Goal: Task Accomplishment & Management: Use online tool/utility

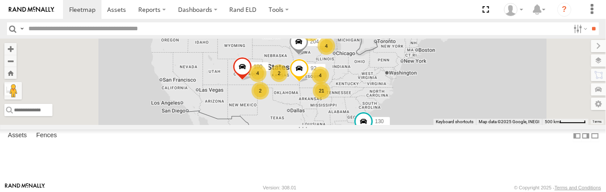
scroll to position [35, 0]
click at [116, 11] on span at bounding box center [116, 9] width 19 height 8
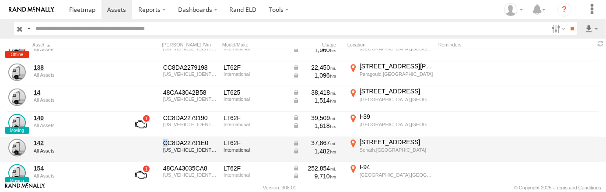
scroll to position [391, 0]
drag, startPoint x: 163, startPoint y: 142, endPoint x: 207, endPoint y: 144, distance: 44.2
click at [207, 144] on div "CC8DA22791E0" at bounding box center [190, 143] width 54 height 8
drag, startPoint x: 207, startPoint y: 144, endPoint x: 189, endPoint y: 143, distance: 18.8
copy div "CC8DA22791E0"
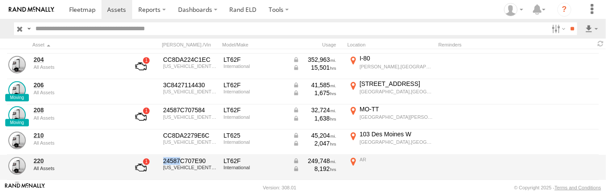
scroll to position [803, 0]
drag, startPoint x: 163, startPoint y: 159, endPoint x: 206, endPoint y: 161, distance: 42.9
click at [206, 161] on div "24587C707E90" at bounding box center [190, 160] width 54 height 8
drag, startPoint x: 206, startPoint y: 161, endPoint x: 191, endPoint y: 158, distance: 15.3
copy div "24587C707E90"
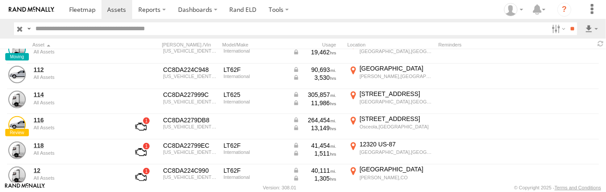
scroll to position [137, 0]
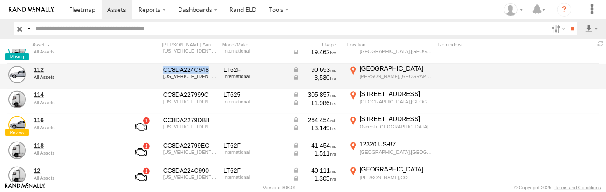
drag, startPoint x: 164, startPoint y: 67, endPoint x: 210, endPoint y: 68, distance: 46.4
click at [210, 68] on div "CC8DA224C948" at bounding box center [190, 70] width 54 height 8
drag, startPoint x: 210, startPoint y: 68, endPoint x: 197, endPoint y: 67, distance: 13.6
copy div "CC8DA224C948"
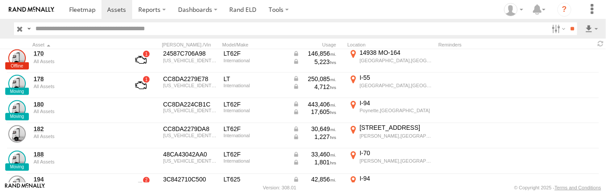
scroll to position [607, 0]
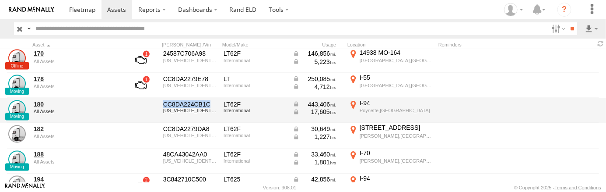
drag, startPoint x: 164, startPoint y: 102, endPoint x: 214, endPoint y: 98, distance: 50.0
click at [214, 98] on div "180 All Assets CC8DA224CB1C 3HSDZTZR0PN624738 LT62F International 443,406 17,60…" at bounding box center [303, 110] width 606 height 25
drag, startPoint x: 214, startPoint y: 98, endPoint x: 177, endPoint y: 101, distance: 36.9
copy div "CC8DA224CB1C"
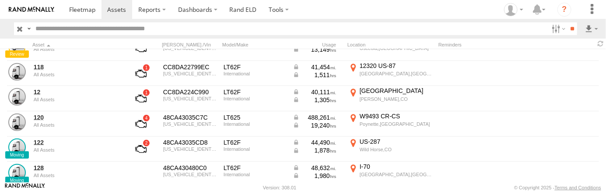
scroll to position [215, 0]
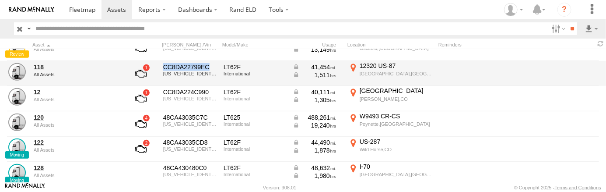
drag, startPoint x: 165, startPoint y: 65, endPoint x: 214, endPoint y: 66, distance: 49.5
click at [214, 66] on div "CC8DA22799EC" at bounding box center [190, 67] width 54 height 8
drag, startPoint x: 214, startPoint y: 66, endPoint x: 190, endPoint y: 66, distance: 23.6
copy div "CC8DA22799EC"
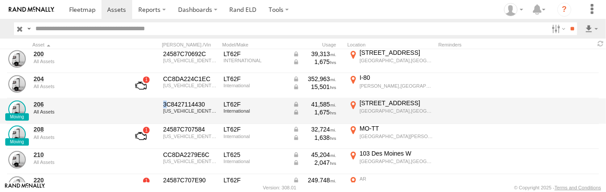
scroll to position [783, 0]
drag, startPoint x: 163, startPoint y: 102, endPoint x: 209, endPoint y: 103, distance: 46.0
click at [209, 103] on div "3C8427114430" at bounding box center [190, 104] width 54 height 8
drag, startPoint x: 209, startPoint y: 103, endPoint x: 178, endPoint y: 102, distance: 31.5
copy div "3C8427114430"
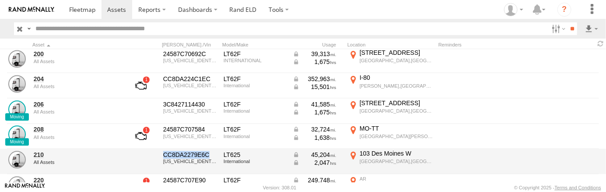
drag, startPoint x: 163, startPoint y: 153, endPoint x: 209, endPoint y: 151, distance: 46.0
click at [209, 151] on div "CC8DA2279E6C" at bounding box center [190, 155] width 54 height 8
drag, startPoint x: 209, startPoint y: 151, endPoint x: 176, endPoint y: 152, distance: 32.8
copy div "CC8DA2279E6C"
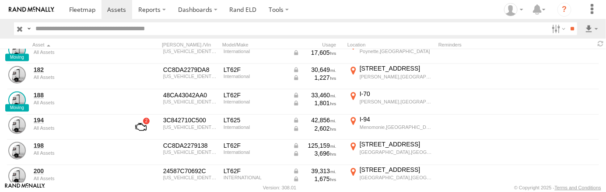
scroll to position [666, 0]
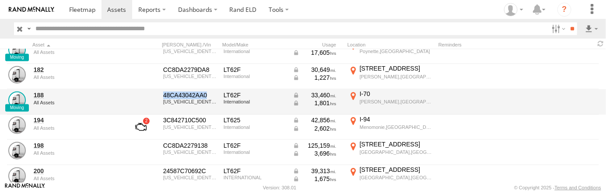
drag, startPoint x: 164, startPoint y: 93, endPoint x: 205, endPoint y: 95, distance: 41.6
click at [205, 95] on div "48CA43042AA0" at bounding box center [190, 95] width 54 height 8
drag, startPoint x: 205, startPoint y: 95, endPoint x: 186, endPoint y: 95, distance: 19.7
copy div "48CA43042AA0"
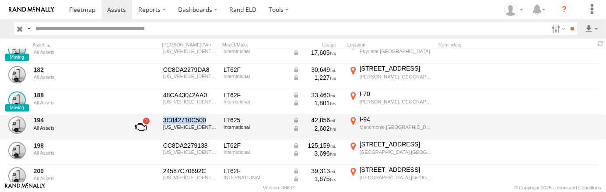
drag, startPoint x: 163, startPoint y: 118, endPoint x: 209, endPoint y: 116, distance: 45.6
click at [209, 116] on div "3C842710C500" at bounding box center [190, 120] width 54 height 8
drag, startPoint x: 209, startPoint y: 116, endPoint x: 189, endPoint y: 120, distance: 20.2
copy div "3C842710C500"
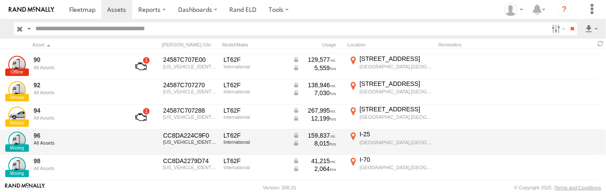
scroll to position [979, 0]
drag, startPoint x: 164, startPoint y: 133, endPoint x: 213, endPoint y: 130, distance: 49.5
click at [213, 131] on div "CC8DA224C9F0" at bounding box center [190, 135] width 54 height 8
drag, startPoint x: 213, startPoint y: 130, endPoint x: 179, endPoint y: 133, distance: 34.2
copy div "CC8DA224C9F0"
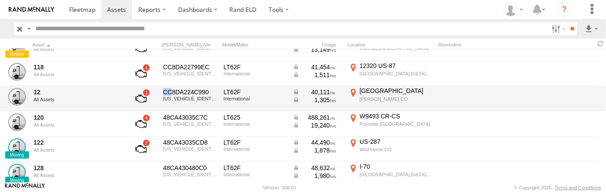
scroll to position [215, 0]
drag, startPoint x: 163, startPoint y: 91, endPoint x: 209, endPoint y: 90, distance: 45.5
click at [209, 90] on div "CC8DA224C990" at bounding box center [190, 92] width 54 height 8
drag, startPoint x: 209, startPoint y: 90, endPoint x: 190, endPoint y: 90, distance: 18.8
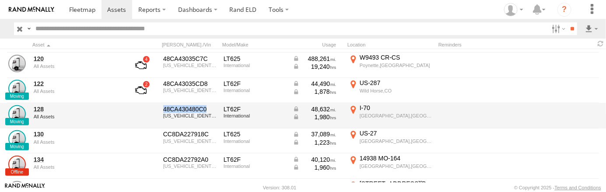
scroll to position [274, 0]
drag, startPoint x: 163, startPoint y: 106, endPoint x: 211, endPoint y: 107, distance: 47.7
click at [211, 107] on div "48CA430480C0" at bounding box center [190, 109] width 54 height 8
drag, startPoint x: 211, startPoint y: 107, endPoint x: 187, endPoint y: 106, distance: 24.1
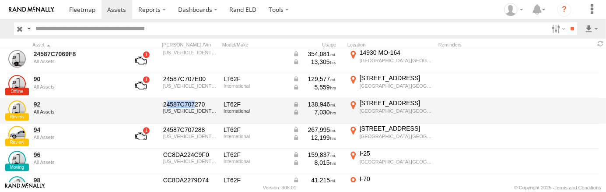
scroll to position [959, 0]
drag, startPoint x: 165, startPoint y: 102, endPoint x: 193, endPoint y: 106, distance: 29.2
click at [193, 106] on div "24587C707270" at bounding box center [190, 104] width 54 height 8
drag, startPoint x: 193, startPoint y: 106, endPoint x: 150, endPoint y: 110, distance: 44.0
click at [150, 110] on div at bounding box center [140, 111] width 35 height 24
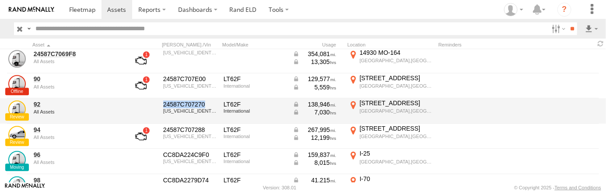
drag, startPoint x: 163, startPoint y: 102, endPoint x: 210, endPoint y: 105, distance: 46.9
click at [210, 105] on div "24587C707270" at bounding box center [190, 104] width 54 height 8
drag, startPoint x: 210, startPoint y: 105, endPoint x: 181, endPoint y: 103, distance: 29.4
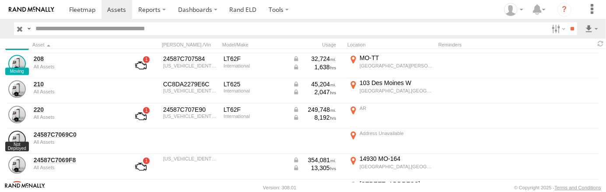
scroll to position [834, 0]
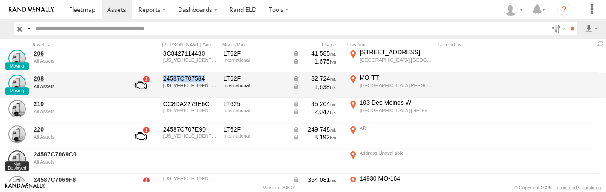
drag, startPoint x: 165, startPoint y: 77, endPoint x: 205, endPoint y: 81, distance: 40.4
click at [205, 81] on div "24587C707584" at bounding box center [190, 78] width 54 height 8
drag, startPoint x: 205, startPoint y: 81, endPoint x: 189, endPoint y: 77, distance: 16.5
